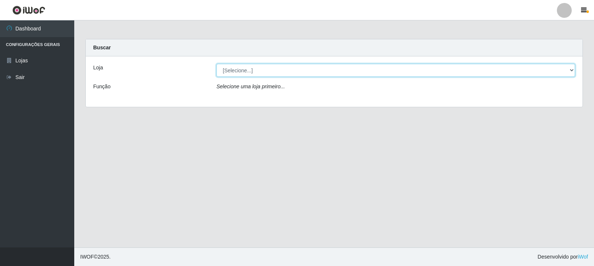
click at [274, 70] on select "[Selecione...] Rede Compras Supermercados - LOJA 3" at bounding box center [395, 70] width 358 height 13
select select "162"
click at [216, 64] on select "[Selecione...] Rede Compras Supermercados - LOJA 3" at bounding box center [395, 70] width 358 height 13
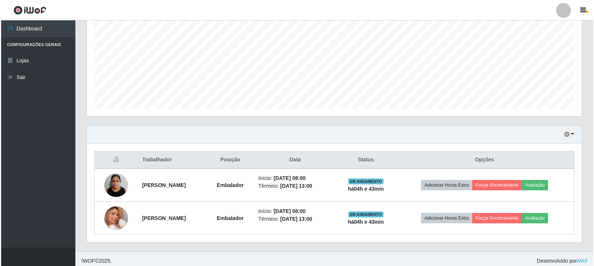
scroll to position [161, 0]
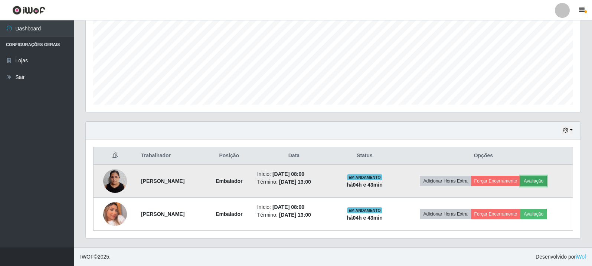
click at [547, 179] on button "Avaliação" at bounding box center [533, 181] width 26 height 10
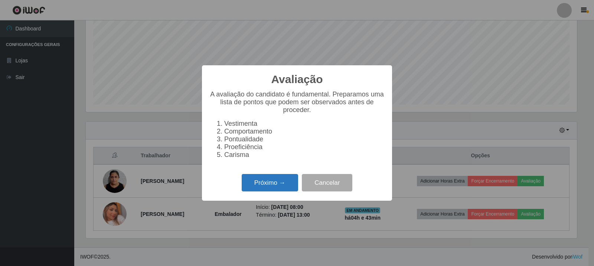
click at [278, 187] on button "Próximo →" at bounding box center [270, 182] width 56 height 17
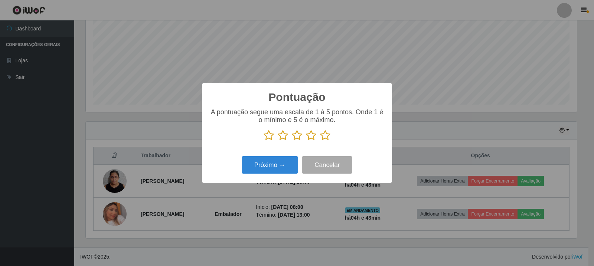
scroll to position [370915, 370578]
click at [325, 137] on icon at bounding box center [325, 135] width 10 height 11
click at [320, 141] on input "radio" at bounding box center [320, 141] width 0 height 0
click at [281, 161] on button "Próximo →" at bounding box center [270, 164] width 56 height 17
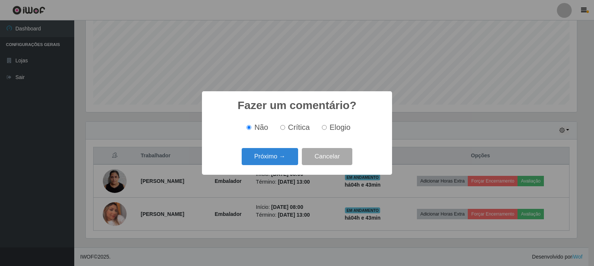
click at [328, 133] on div "Não Crítica Elogio" at bounding box center [296, 128] width 175 height 22
click at [324, 129] on input "Elogio" at bounding box center [324, 127] width 5 height 5
radio input "true"
click at [283, 158] on button "Próximo →" at bounding box center [270, 156] width 56 height 17
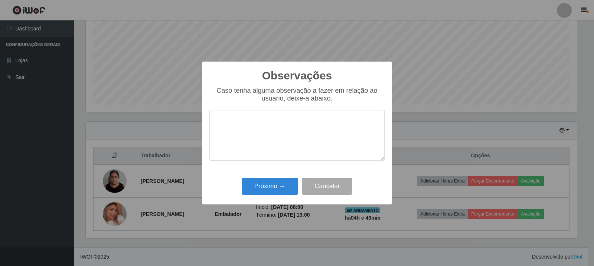
click at [273, 119] on textarea at bounding box center [296, 135] width 175 height 51
click at [281, 130] on textarea "A Colaboradora" at bounding box center [296, 135] width 175 height 51
paste textarea "atingiu as expectativas da loja."
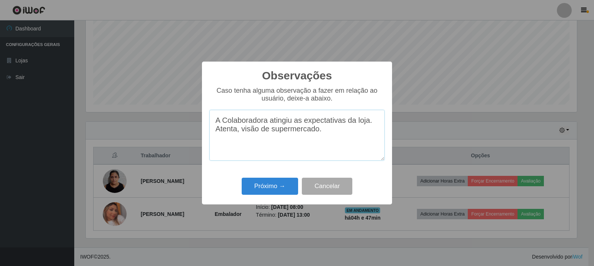
click at [241, 134] on textarea "A Colaboradora atingiu as expectativas da loja. Atenta, visão de supermercado." at bounding box center [296, 135] width 175 height 51
type textarea "A Colaboradora atingiu as expectativas da loja. Atenta, proativa, tem "visão de…"
click at [289, 190] on button "Próximo →" at bounding box center [270, 186] width 56 height 17
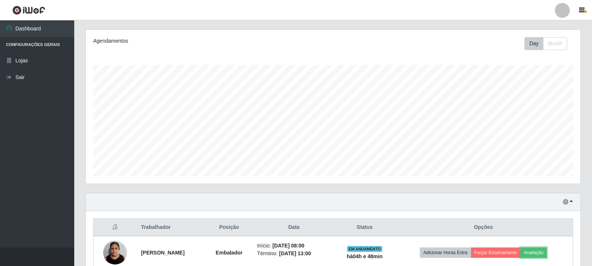
scroll to position [0, 0]
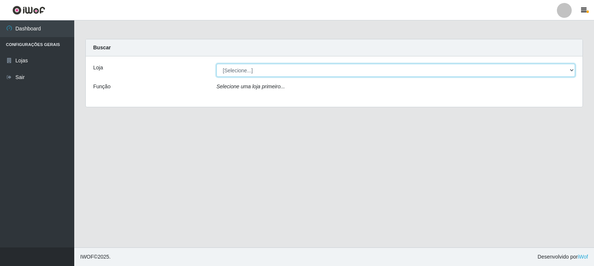
drag, startPoint x: 301, startPoint y: 67, endPoint x: 306, endPoint y: 70, distance: 6.3
click at [306, 70] on select "[Selecione...] Rede Compras Supermercados - LOJA 3" at bounding box center [395, 70] width 358 height 13
select select "162"
click at [216, 64] on select "[Selecione...] Rede Compras Supermercados - LOJA 3" at bounding box center [395, 70] width 358 height 13
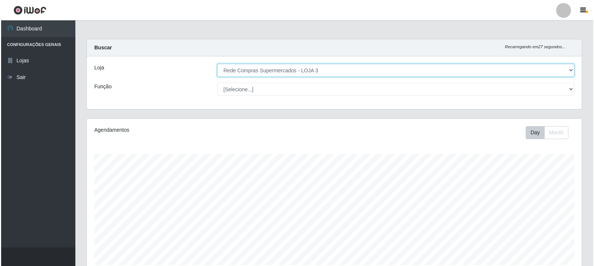
scroll to position [161, 0]
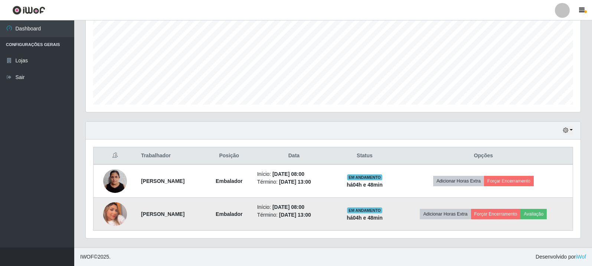
click at [545, 207] on td "Adicionar Horas Extra Forçar Encerramento Avaliação" at bounding box center [483, 214] width 179 height 33
click at [545, 216] on button "Avaliação" at bounding box center [533, 214] width 26 height 10
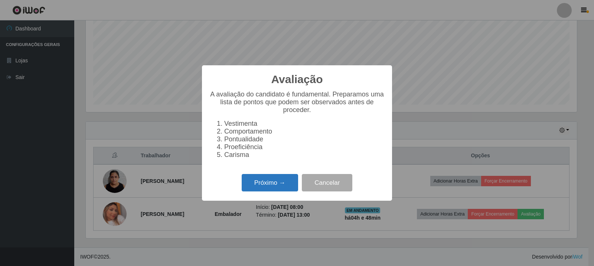
click at [284, 179] on button "Próximo →" at bounding box center [270, 182] width 56 height 17
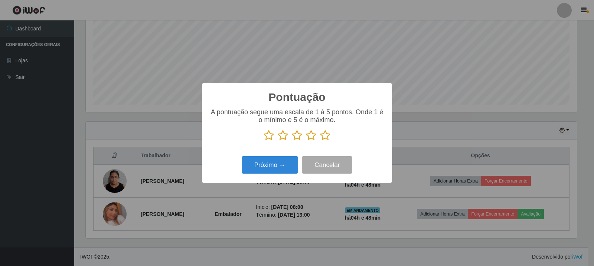
click at [327, 140] on icon at bounding box center [325, 135] width 10 height 11
click at [320, 141] on input "radio" at bounding box center [320, 141] width 0 height 0
click at [288, 166] on button "Próximo →" at bounding box center [270, 164] width 56 height 17
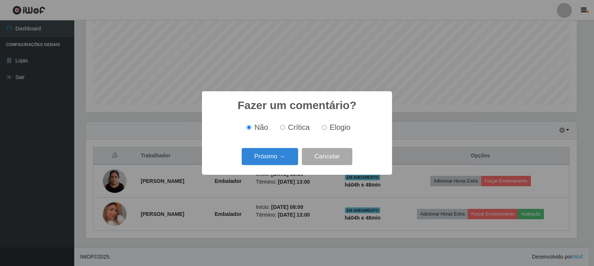
scroll to position [370915, 370578]
click at [334, 123] on span "Elogio" at bounding box center [340, 127] width 21 height 8
click at [327, 125] on input "Elogio" at bounding box center [324, 127] width 5 height 5
radio input "true"
click at [256, 158] on button "Próximo →" at bounding box center [270, 156] width 56 height 17
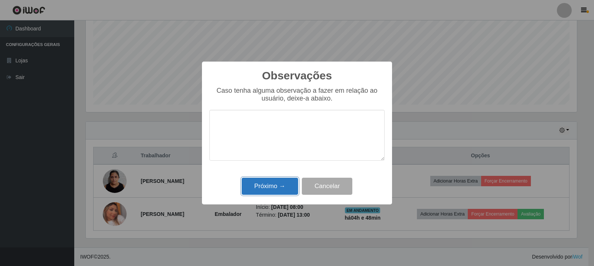
click at [278, 183] on button "Próximo →" at bounding box center [270, 186] width 56 height 17
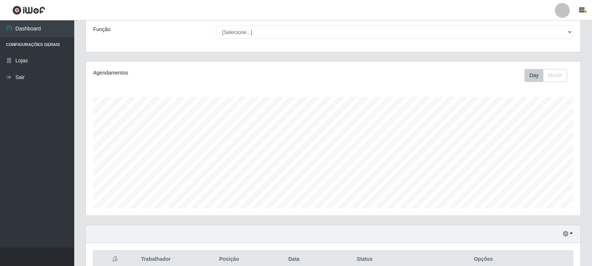
scroll to position [0, 0]
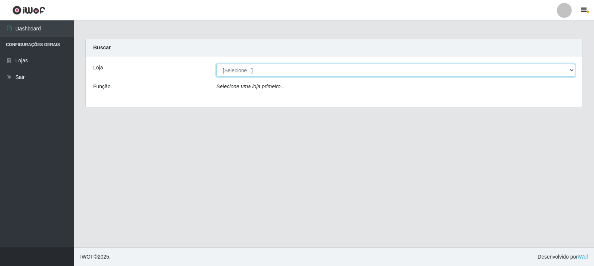
click at [240, 68] on select "[Selecione...] Rede Compras Supermercados - LOJA 3" at bounding box center [395, 70] width 358 height 13
select select "162"
click at [216, 64] on select "[Selecione...] Rede Compras Supermercados - LOJA 3" at bounding box center [395, 70] width 358 height 13
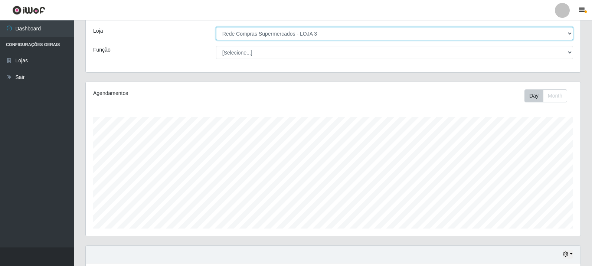
scroll to position [161, 0]
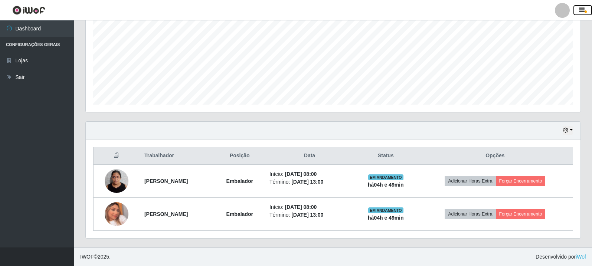
click at [583, 9] on icon "button" at bounding box center [582, 10] width 6 height 7
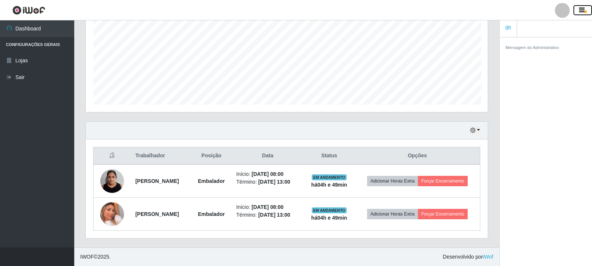
scroll to position [154, 402]
click at [581, 12] on icon "button" at bounding box center [582, 10] width 6 height 7
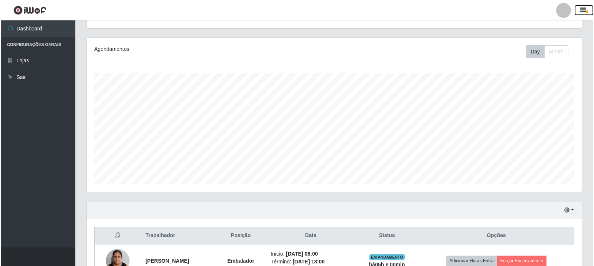
scroll to position [161, 0]
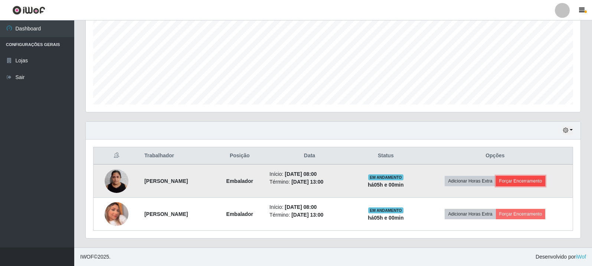
click at [534, 182] on button "Forçar Encerramento" at bounding box center [521, 181] width 50 height 10
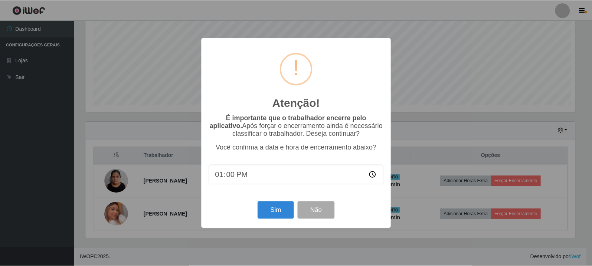
scroll to position [154, 491]
click at [278, 209] on button "Sim" at bounding box center [276, 209] width 36 height 17
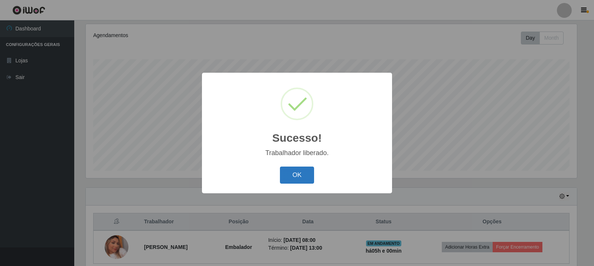
click at [288, 177] on button "OK" at bounding box center [297, 175] width 35 height 17
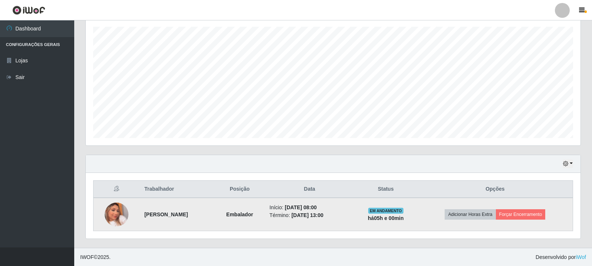
scroll to position [128, 0]
click at [539, 213] on button "Forçar Encerramento" at bounding box center [521, 214] width 50 height 10
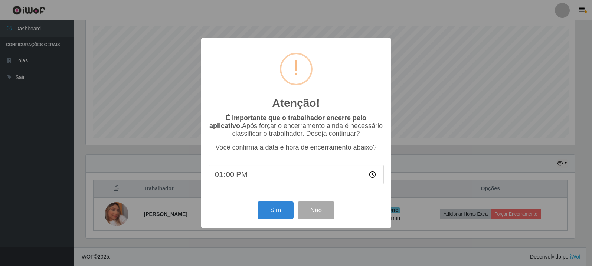
scroll to position [154, 491]
click at [286, 211] on button "Sim" at bounding box center [276, 209] width 36 height 17
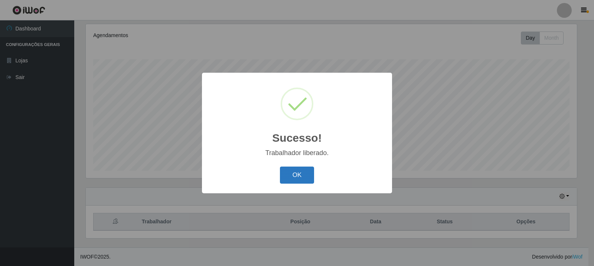
click at [305, 171] on button "OK" at bounding box center [297, 175] width 35 height 17
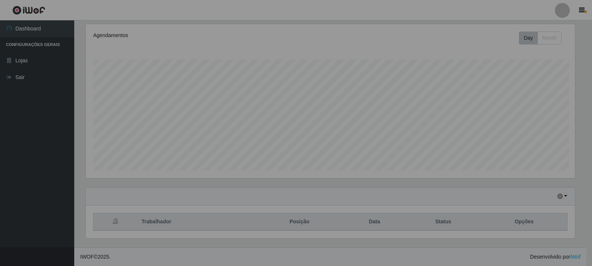
scroll to position [154, 495]
